Goal: Task Accomplishment & Management: Use online tool/utility

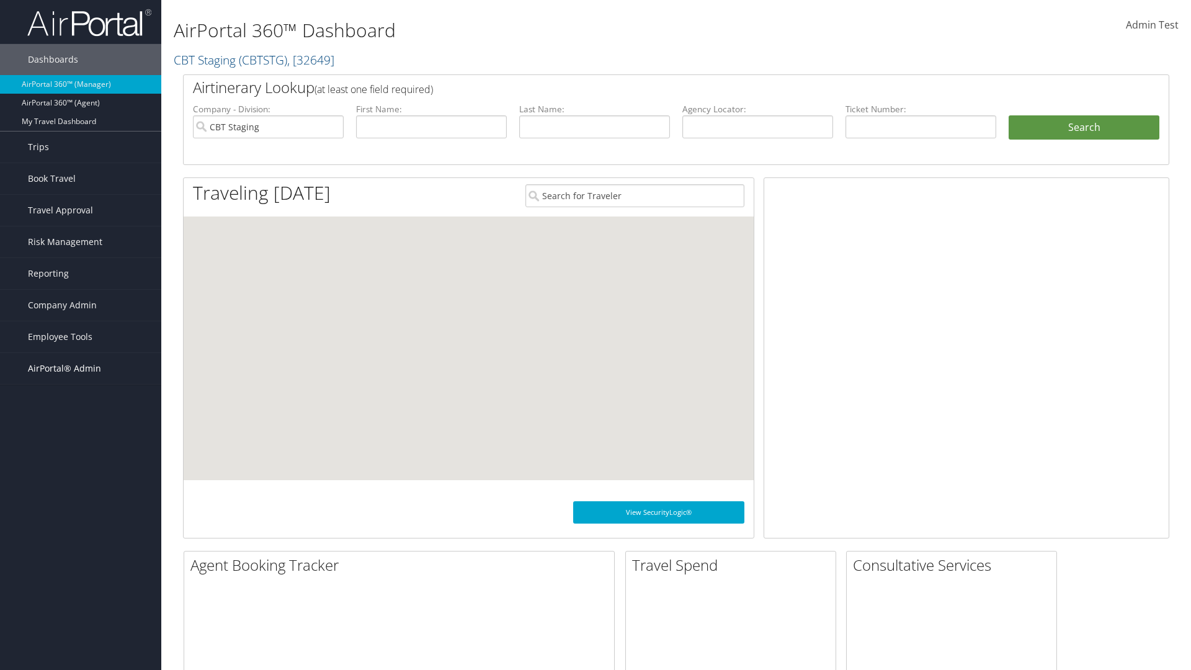
click at [81, 369] on span "AirPortal® Admin" at bounding box center [64, 368] width 73 height 31
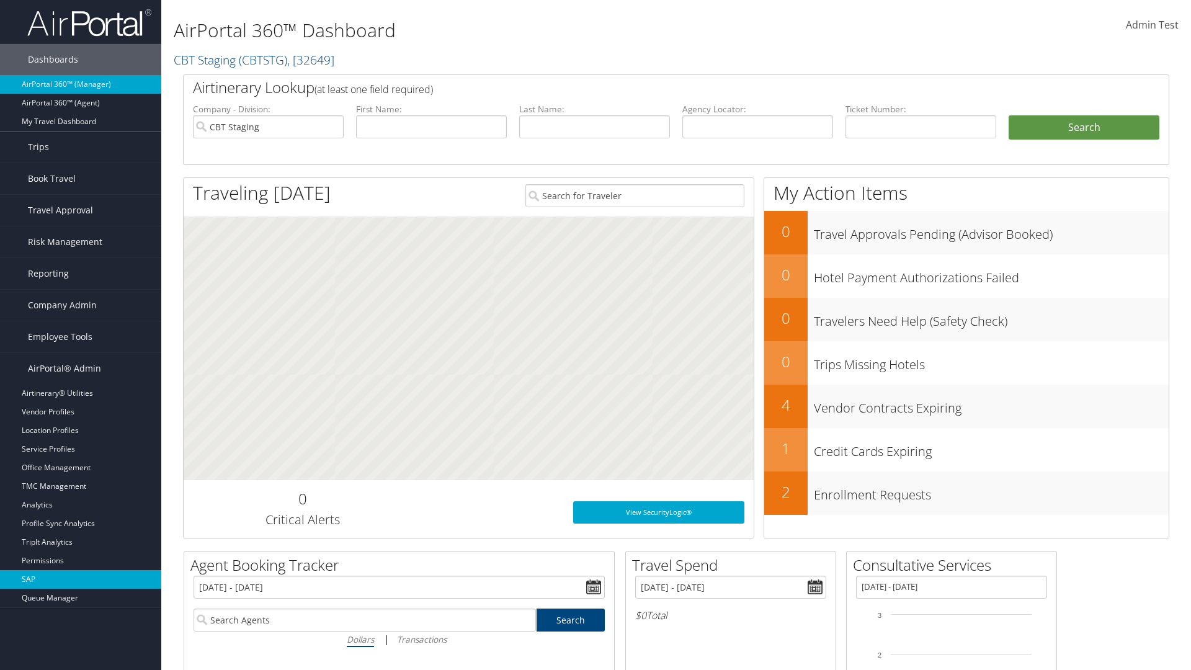
click at [81, 580] on link "SAP" at bounding box center [80, 579] width 161 height 19
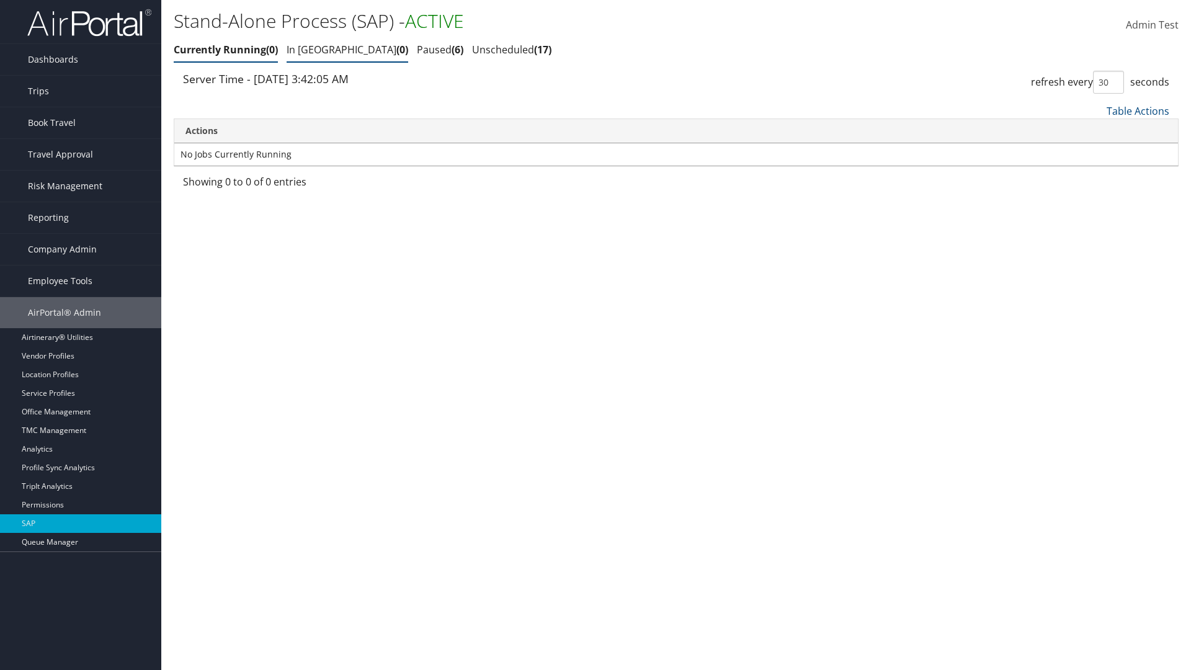
click at [311, 50] on link "In Queue 0" at bounding box center [348, 50] width 122 height 14
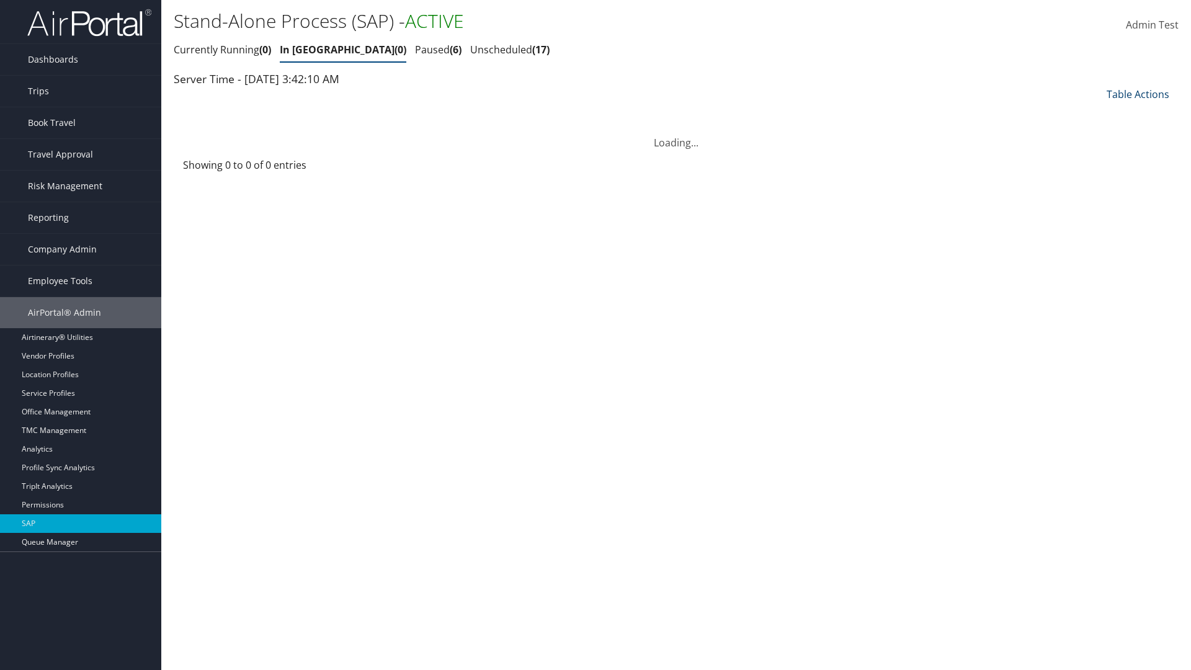
click at [1138, 94] on link "Table Actions" at bounding box center [1138, 94] width 63 height 14
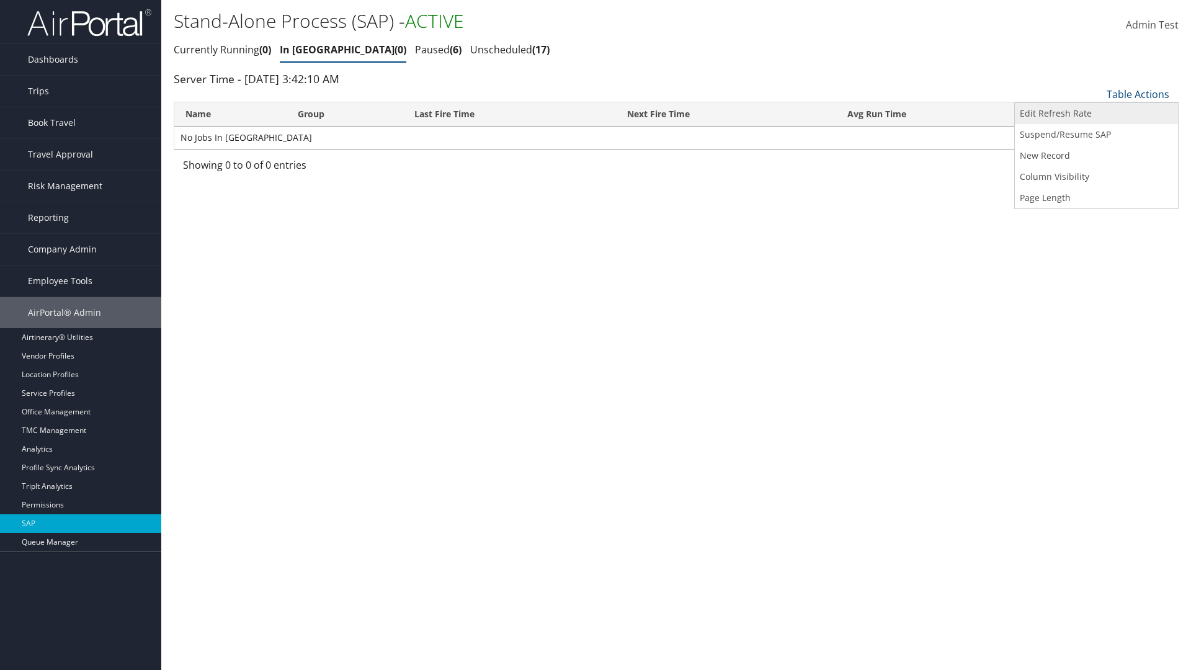
click at [1096, 114] on link "Edit Refresh Rate" at bounding box center [1096, 113] width 163 height 21
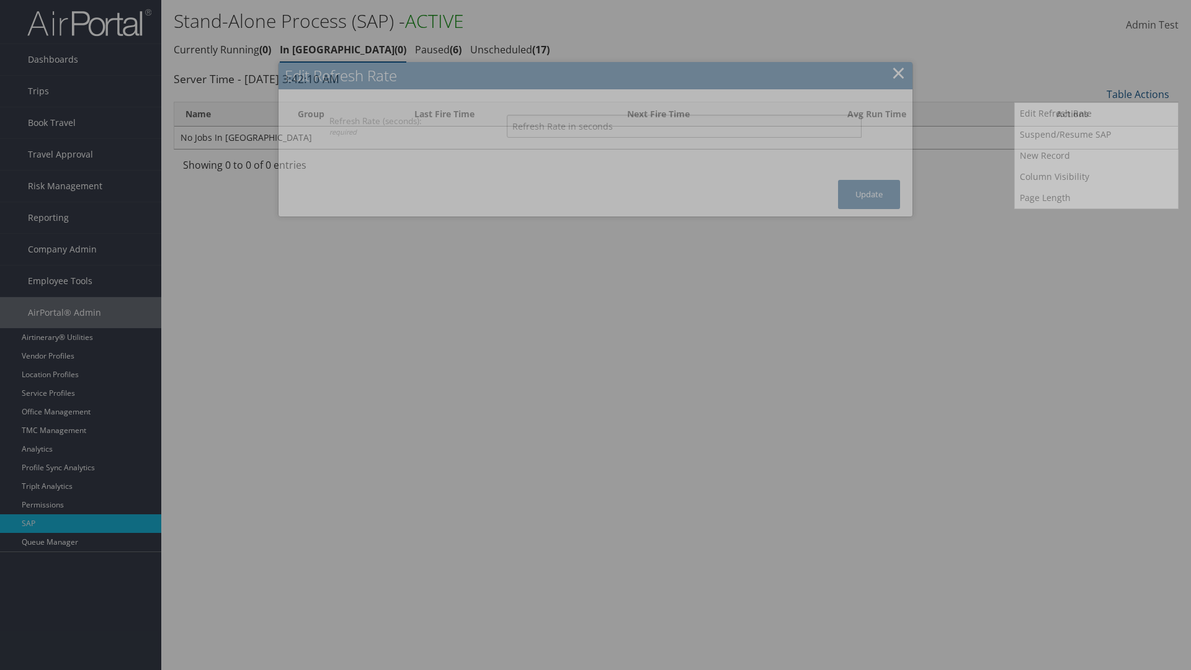
click at [684, 126] on input "Refresh Rate (seconds): required" at bounding box center [684, 126] width 355 height 23
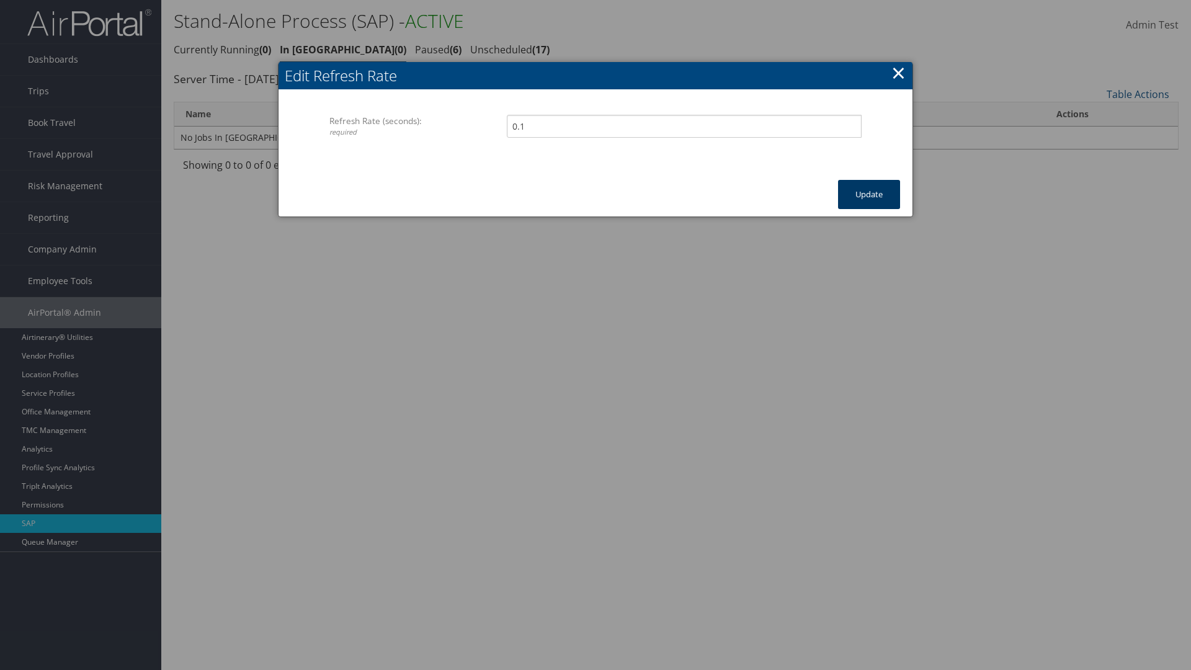
click at [869, 194] on button "Update" at bounding box center [869, 194] width 62 height 29
type input "100"
